Goal: Check status: Check status

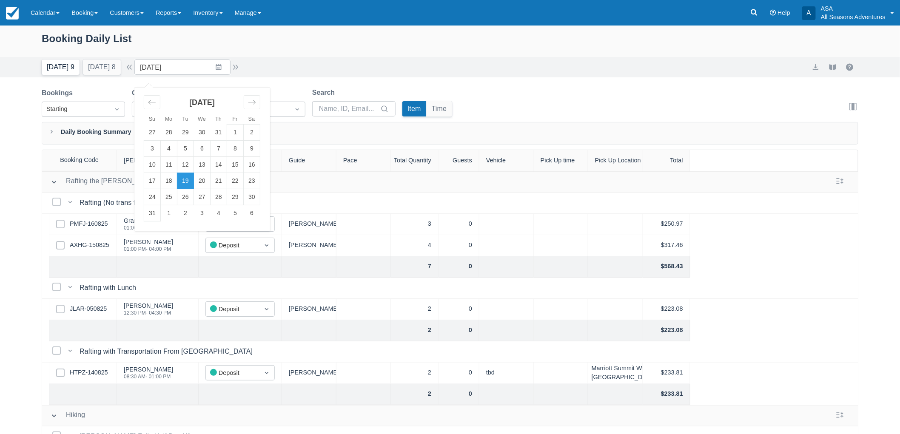
click at [62, 71] on button "Today 9" at bounding box center [61, 67] width 38 height 15
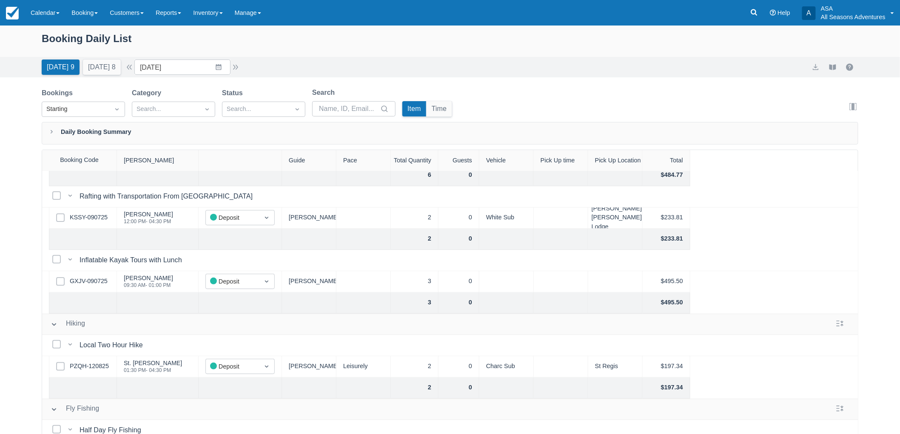
scroll to position [233, 0]
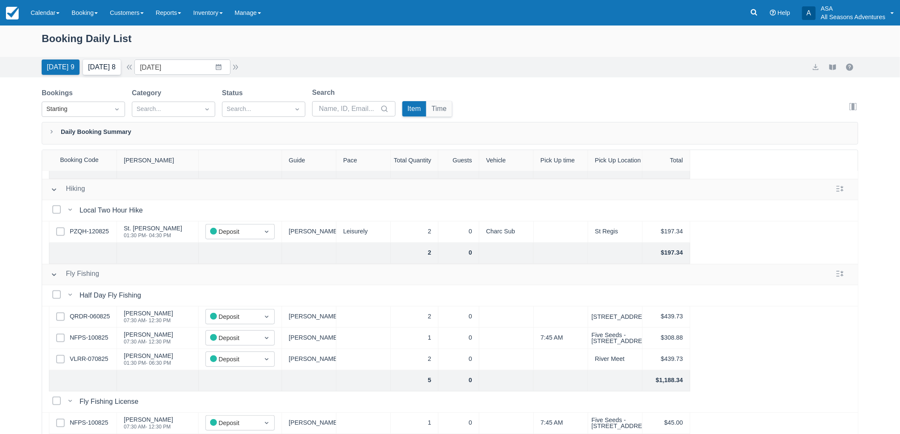
click at [100, 74] on button "[DATE] 8" at bounding box center [102, 67] width 38 height 15
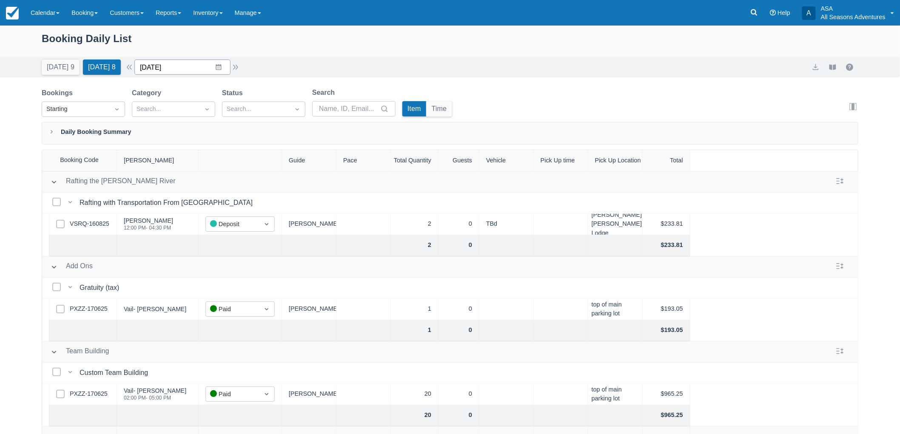
click at [206, 71] on input "08/18/25" at bounding box center [182, 67] width 96 height 15
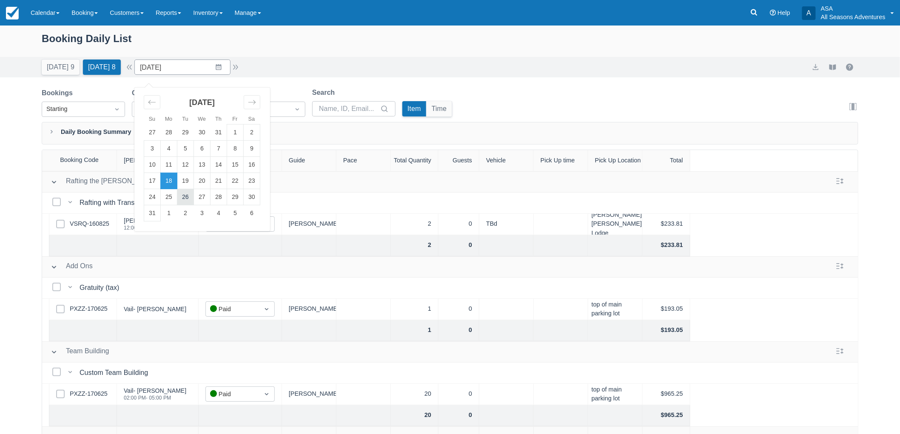
click at [182, 197] on td "26" at bounding box center [185, 197] width 17 height 16
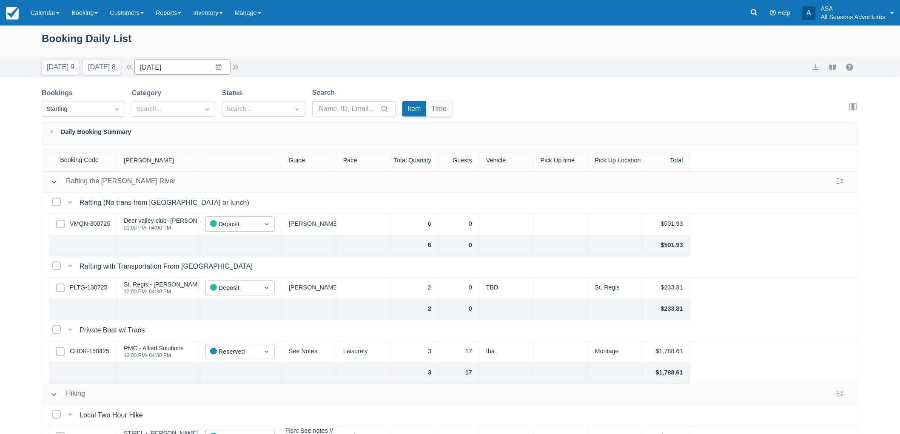
click at [137, 73] on div "Today 9 Tomorrow 8 Date 08/26/25 Navigate forward to interact with the calendar…" at bounding box center [141, 67] width 199 height 15
click at [162, 68] on input "08/26/25" at bounding box center [182, 67] width 96 height 15
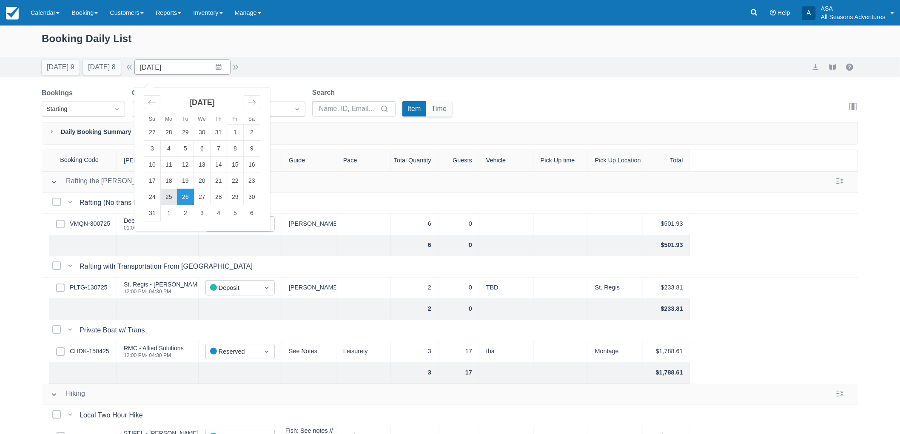
click at [177, 194] on td "25" at bounding box center [169, 197] width 17 height 16
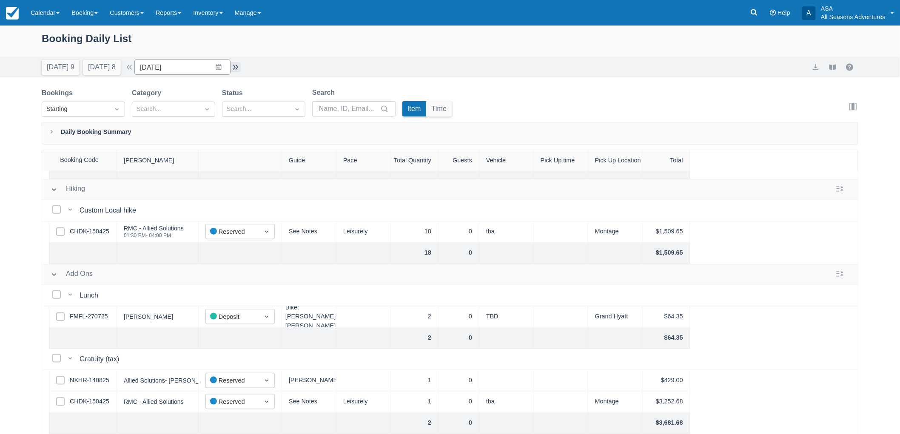
click at [240, 65] on button "button" at bounding box center [236, 67] width 10 height 10
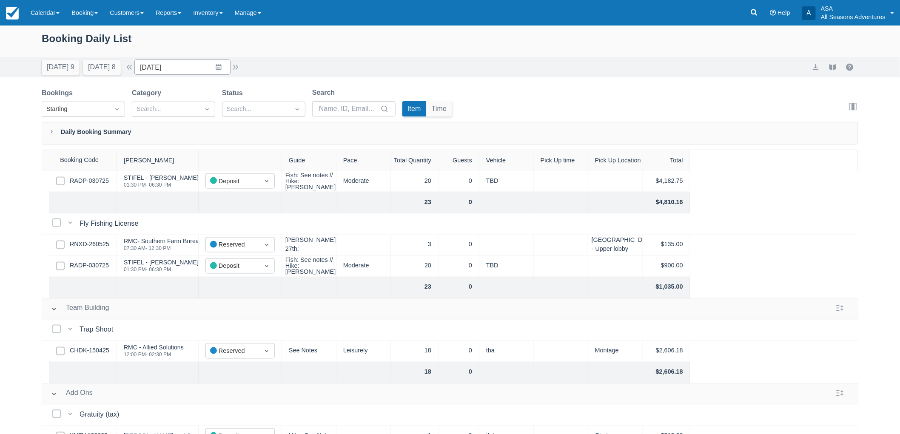
scroll to position [602, 0]
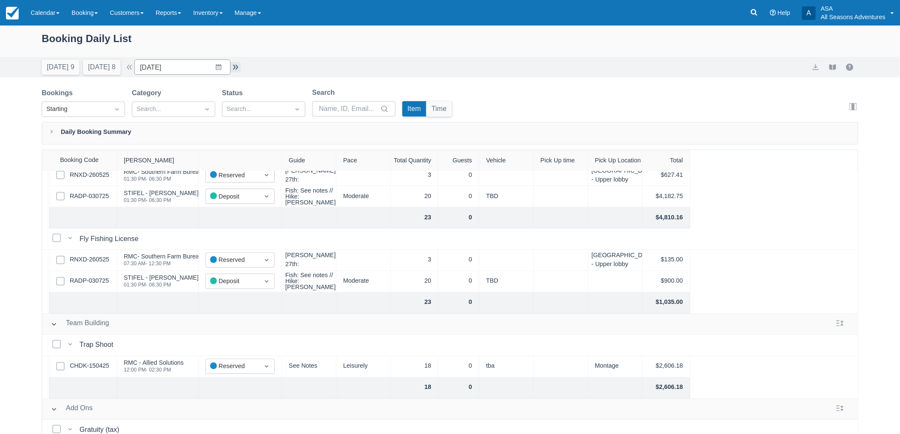
click at [234, 66] on button "button" at bounding box center [236, 67] width 10 height 10
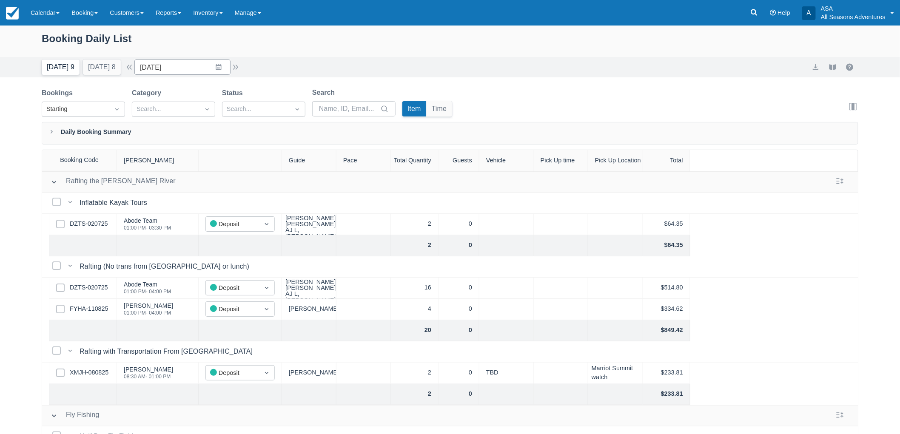
click at [56, 71] on button "[DATE] 9" at bounding box center [61, 67] width 38 height 15
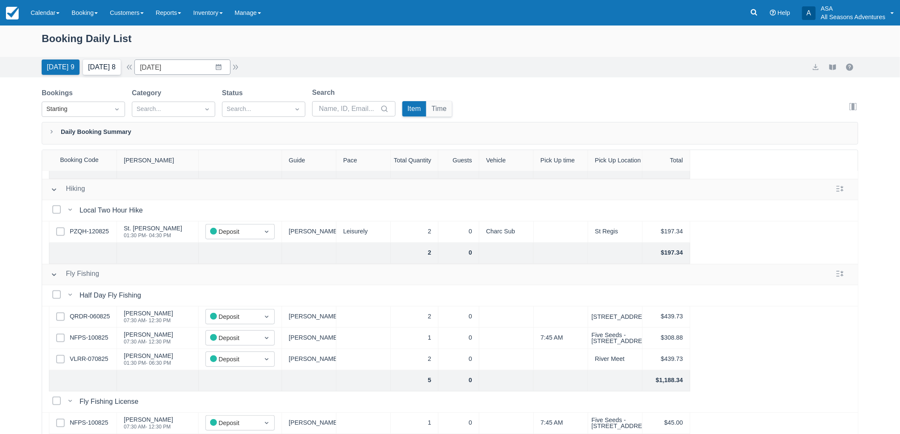
click at [108, 64] on button "[DATE] 8" at bounding box center [102, 67] width 38 height 15
type input "08/18/25"
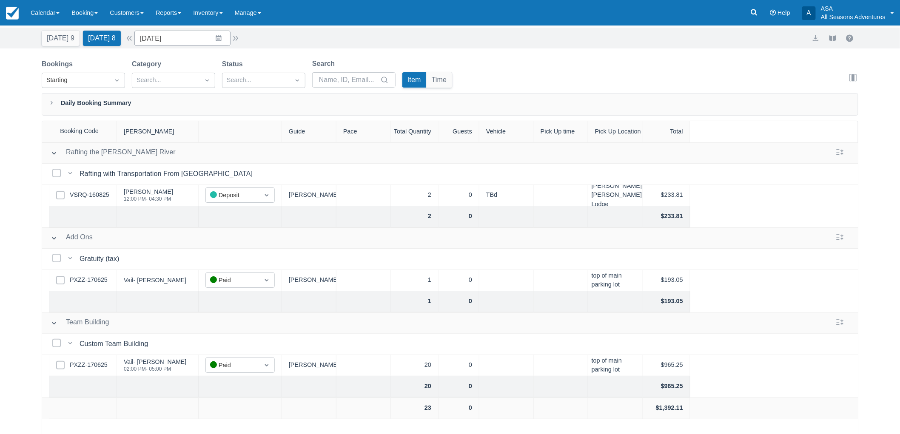
scroll to position [43, 0]
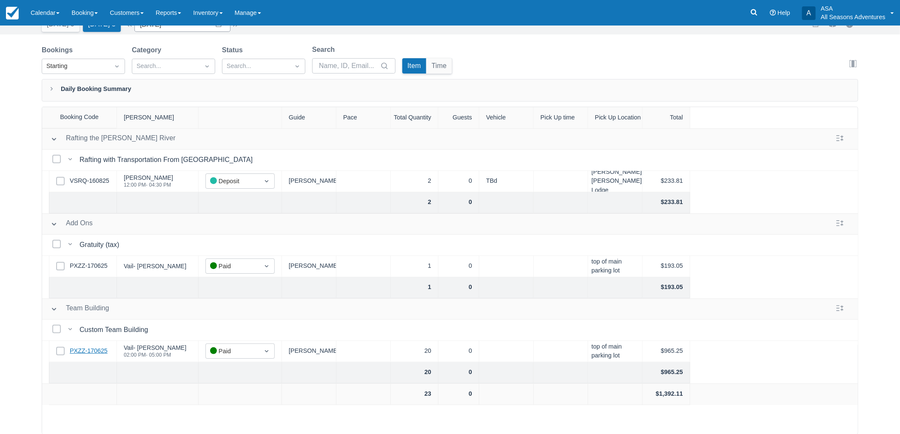
click at [88, 352] on link "PXZZ-170625" at bounding box center [89, 351] width 38 height 9
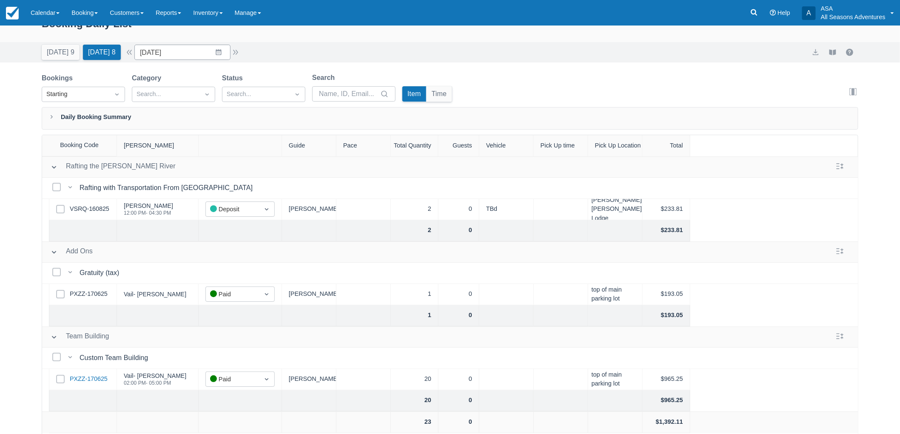
scroll to position [0, 0]
